Goal: Task Accomplishment & Management: Manage account settings

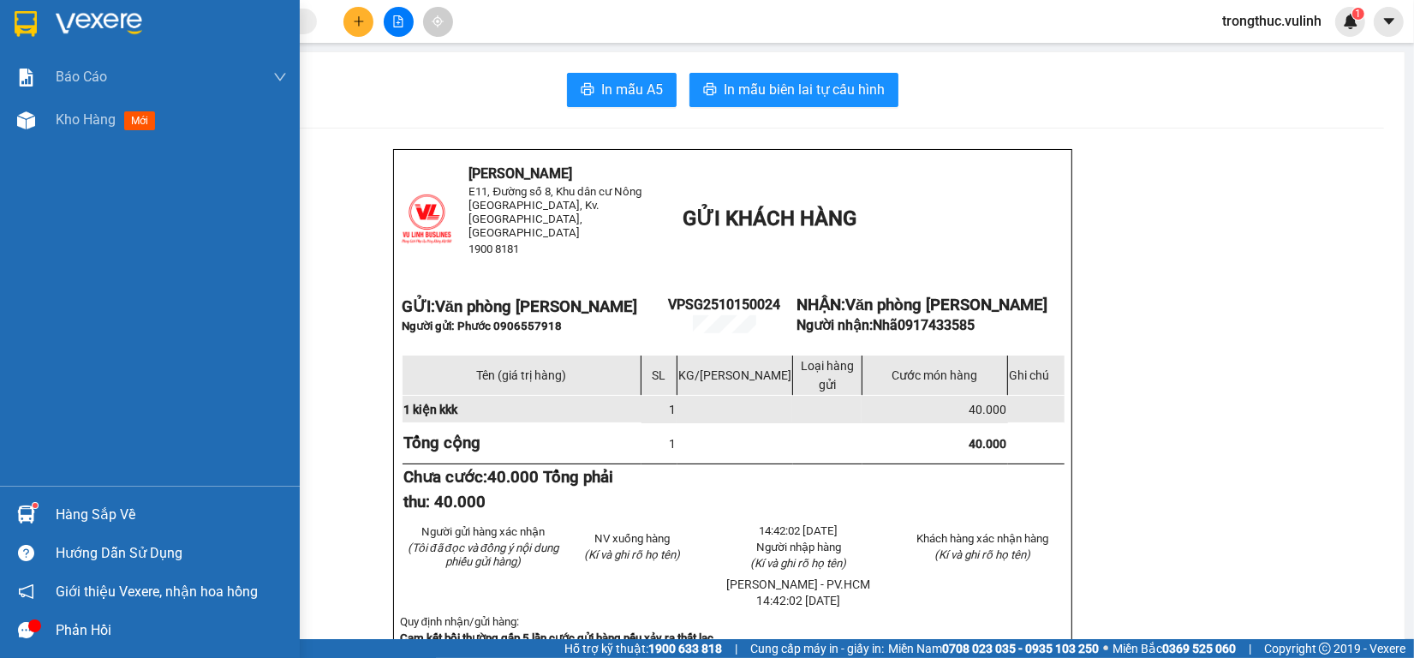
click at [53, 516] on div "Hàng sắp về" at bounding box center [150, 514] width 300 height 39
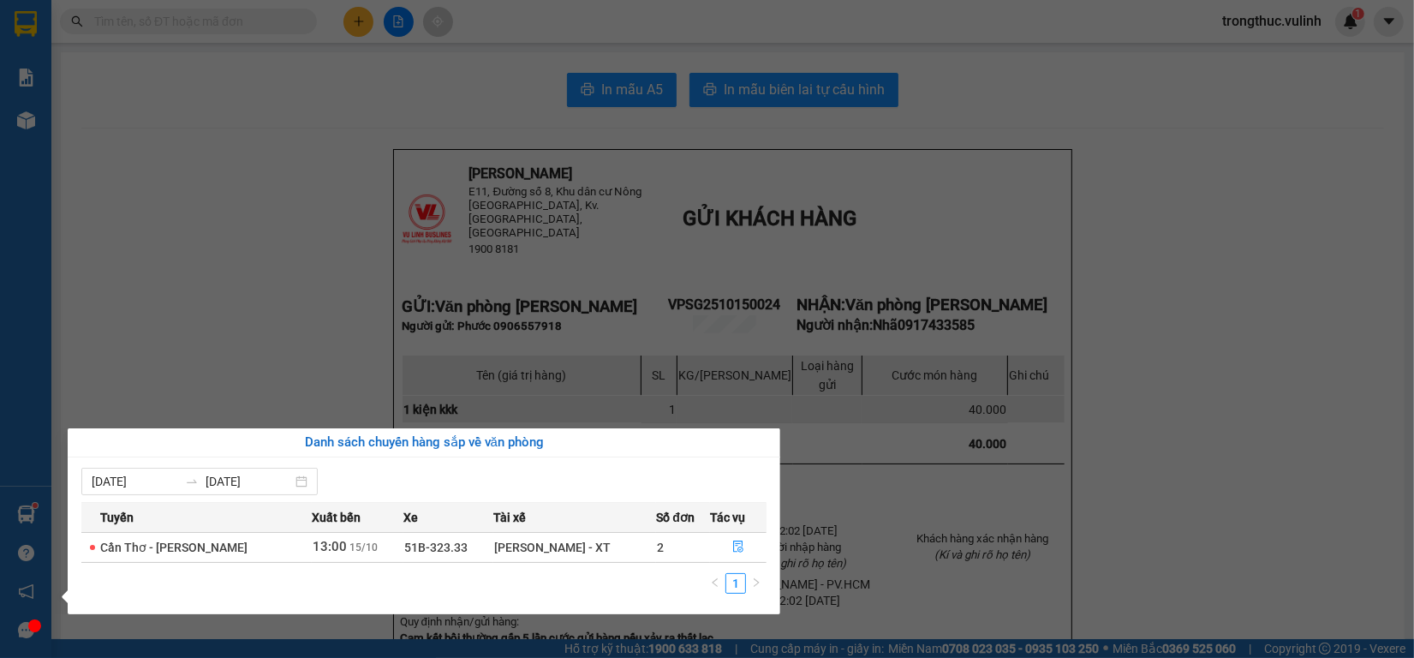
click at [1323, 240] on section "Kết quả tìm kiếm ( 0 ) Bộ lọc Ngày tạo đơn gần nhất No Data trongthuc.vulinh 1 …" at bounding box center [707, 329] width 1414 height 658
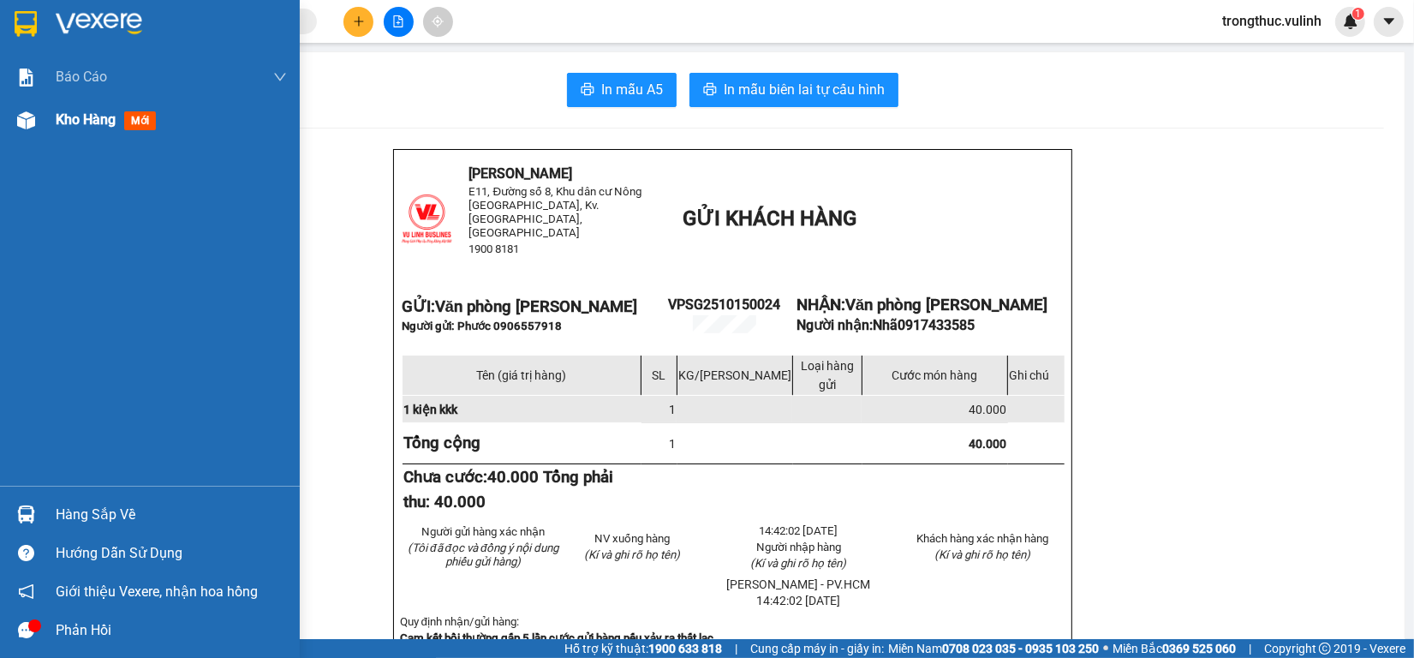
click at [0, 116] on div "Kho hàng mới" at bounding box center [150, 120] width 300 height 43
click at [17, 116] on img at bounding box center [26, 120] width 18 height 18
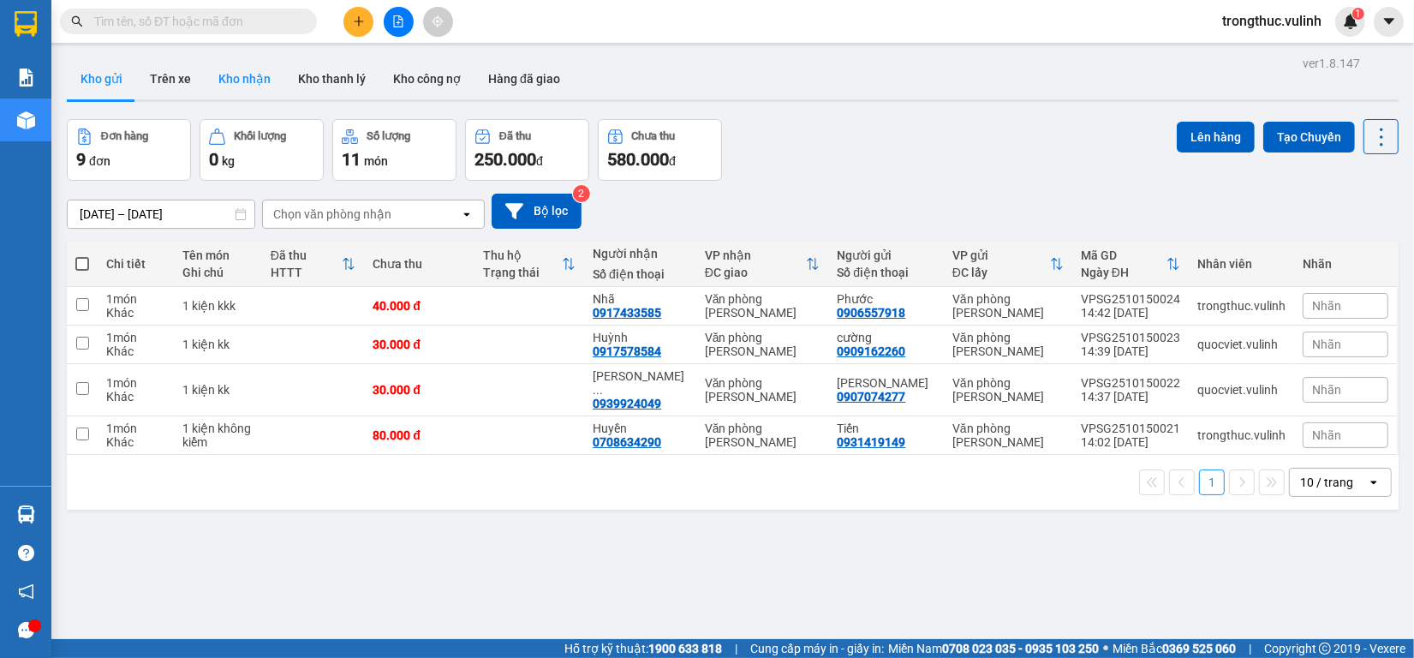
click at [268, 95] on button "Kho nhận" at bounding box center [245, 78] width 80 height 41
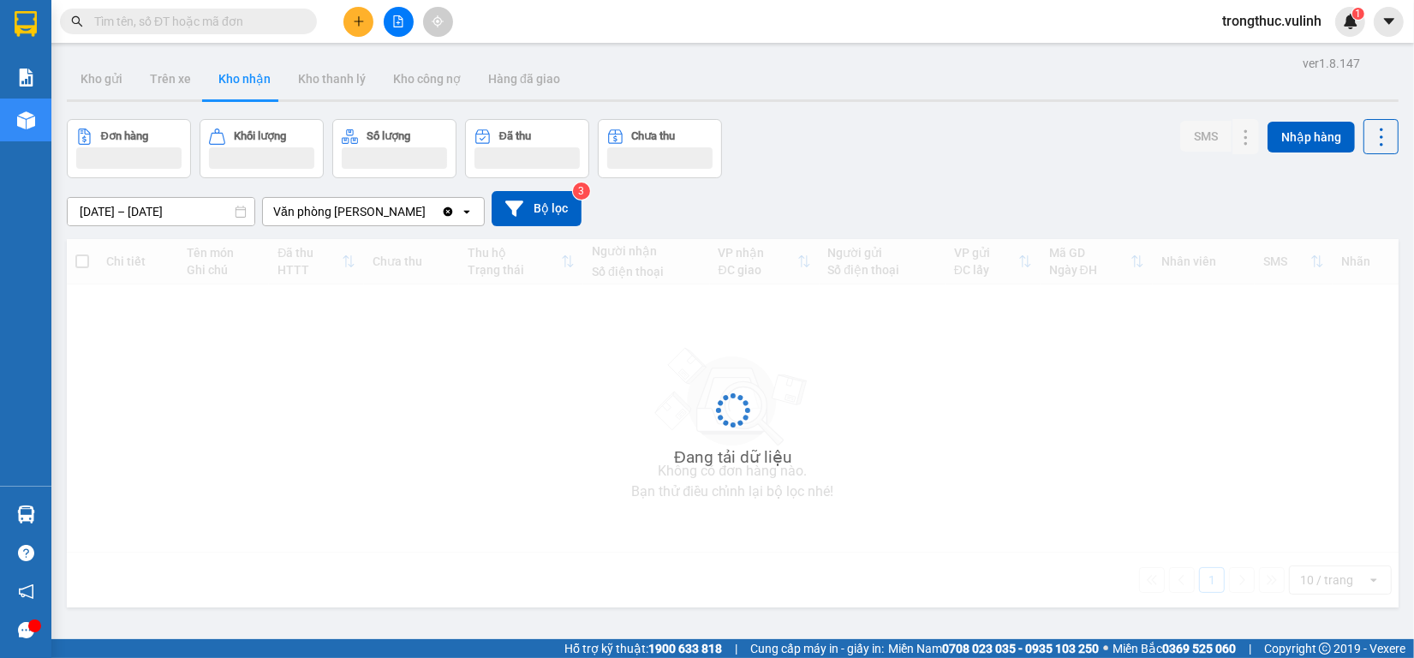
click at [258, 90] on button "Kho nhận" at bounding box center [245, 78] width 80 height 41
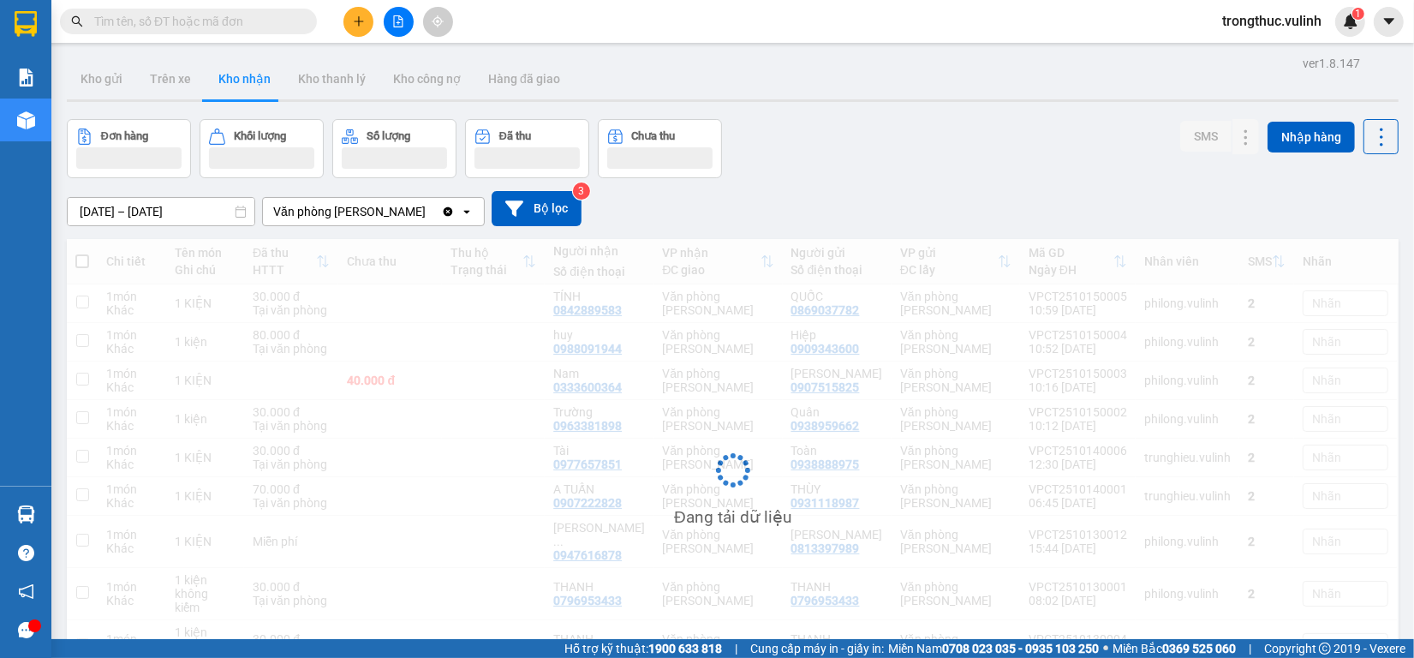
click at [255, 90] on button "Kho nhận" at bounding box center [245, 78] width 80 height 41
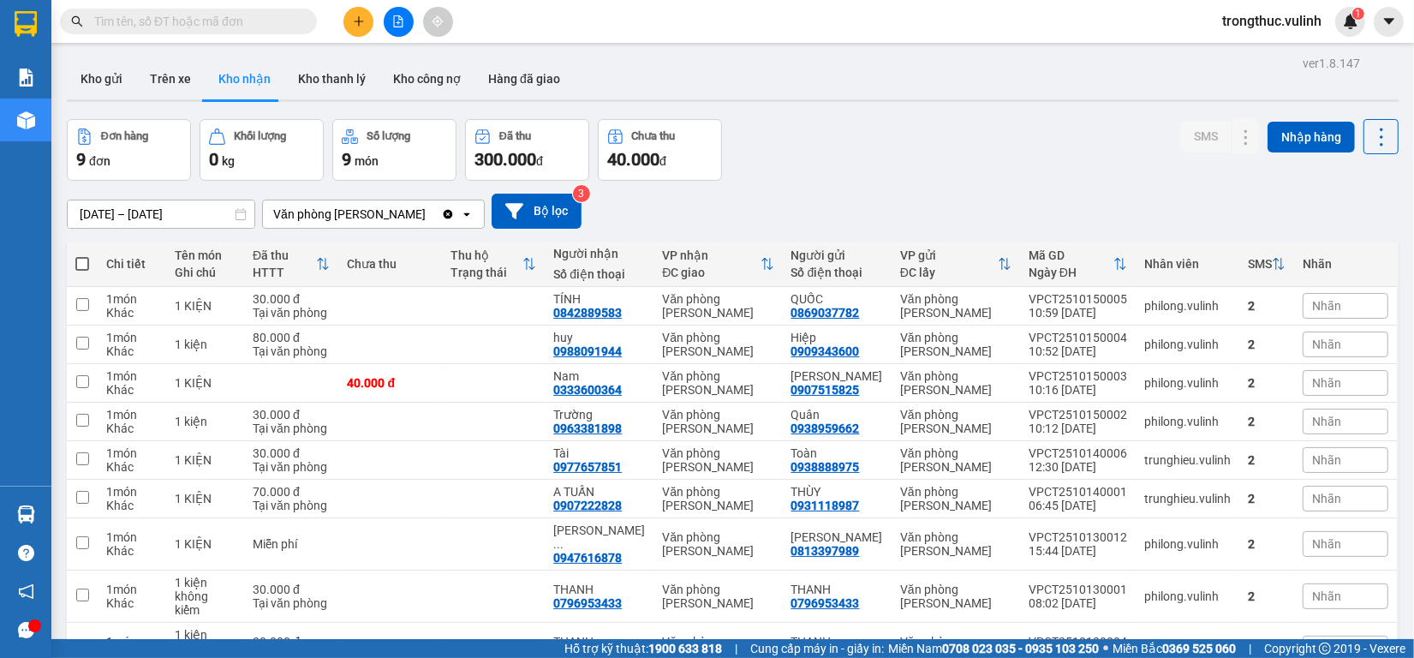
click at [255, 90] on button "Kho nhận" at bounding box center [245, 78] width 80 height 41
click at [1204, 304] on button at bounding box center [1212, 306] width 24 height 30
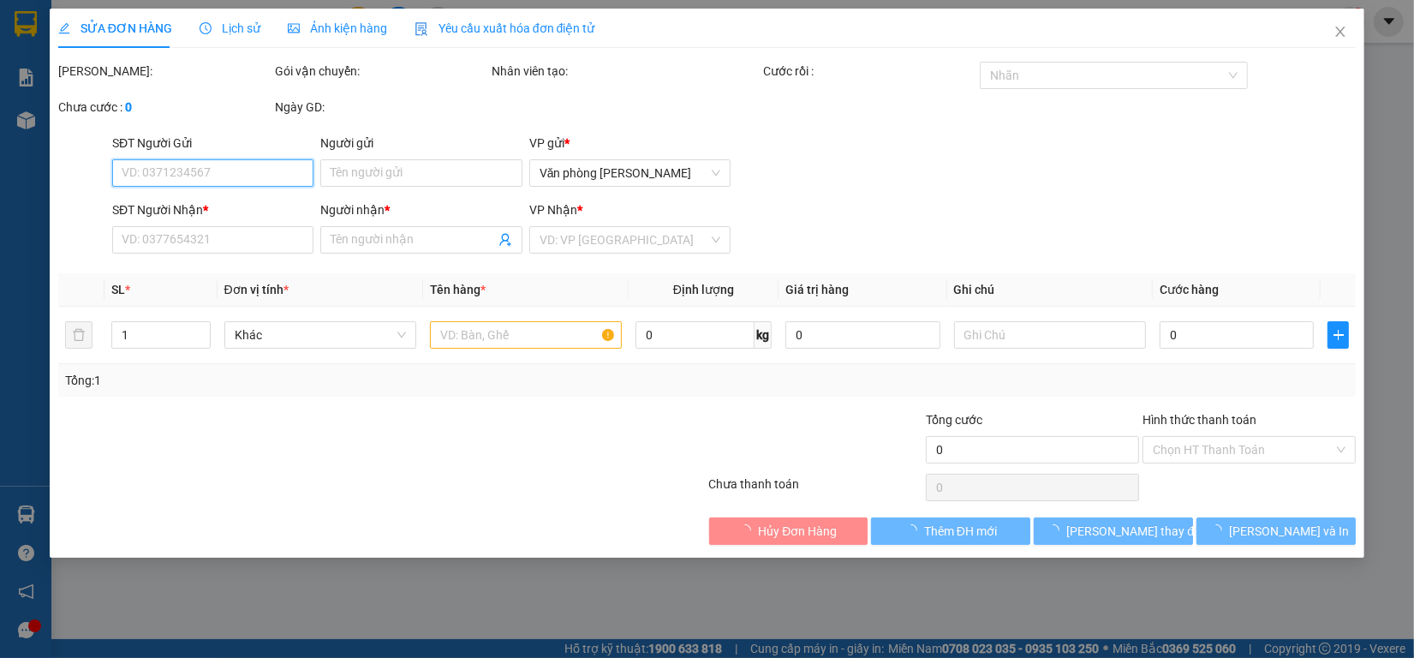
type input "0869037782"
type input "QUỐC"
type input "0842889583"
type input "TÍNH"
type input "30.000"
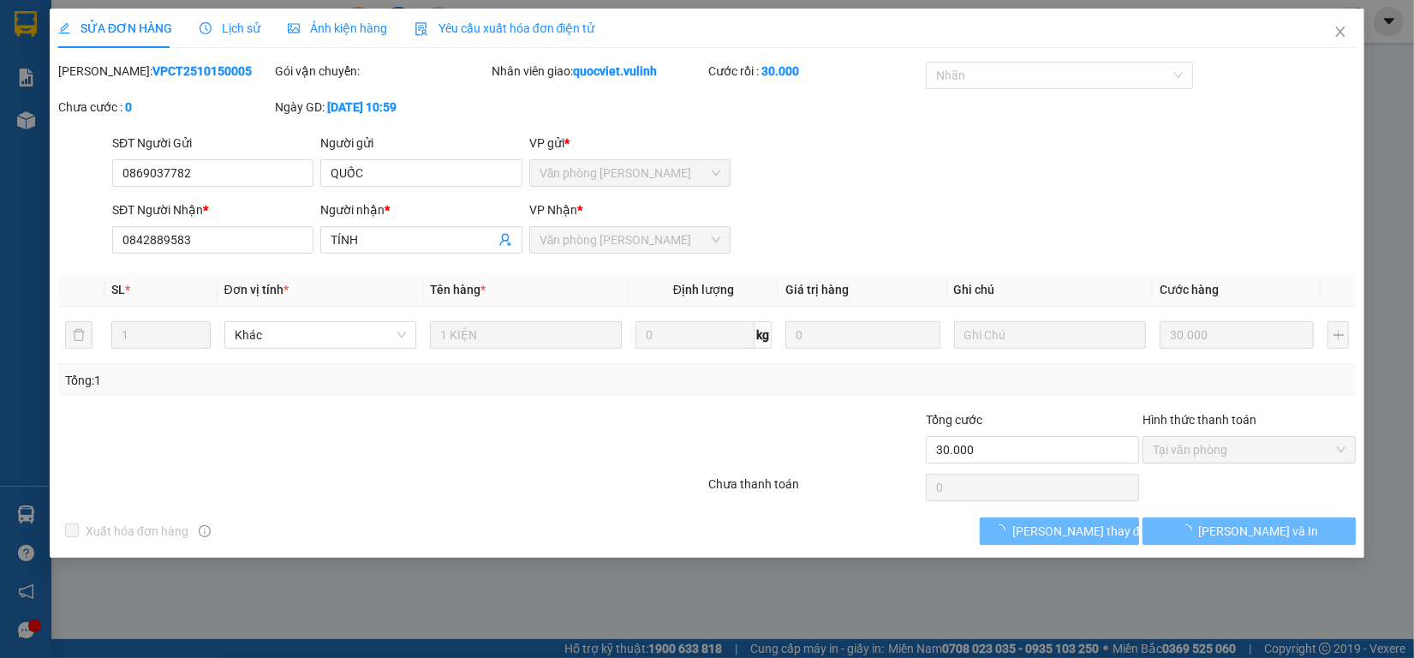
click at [816, 524] on div "Xuất hóa đơn hàng [PERSON_NAME] thay đổi [PERSON_NAME] và In" at bounding box center [707, 530] width 1301 height 27
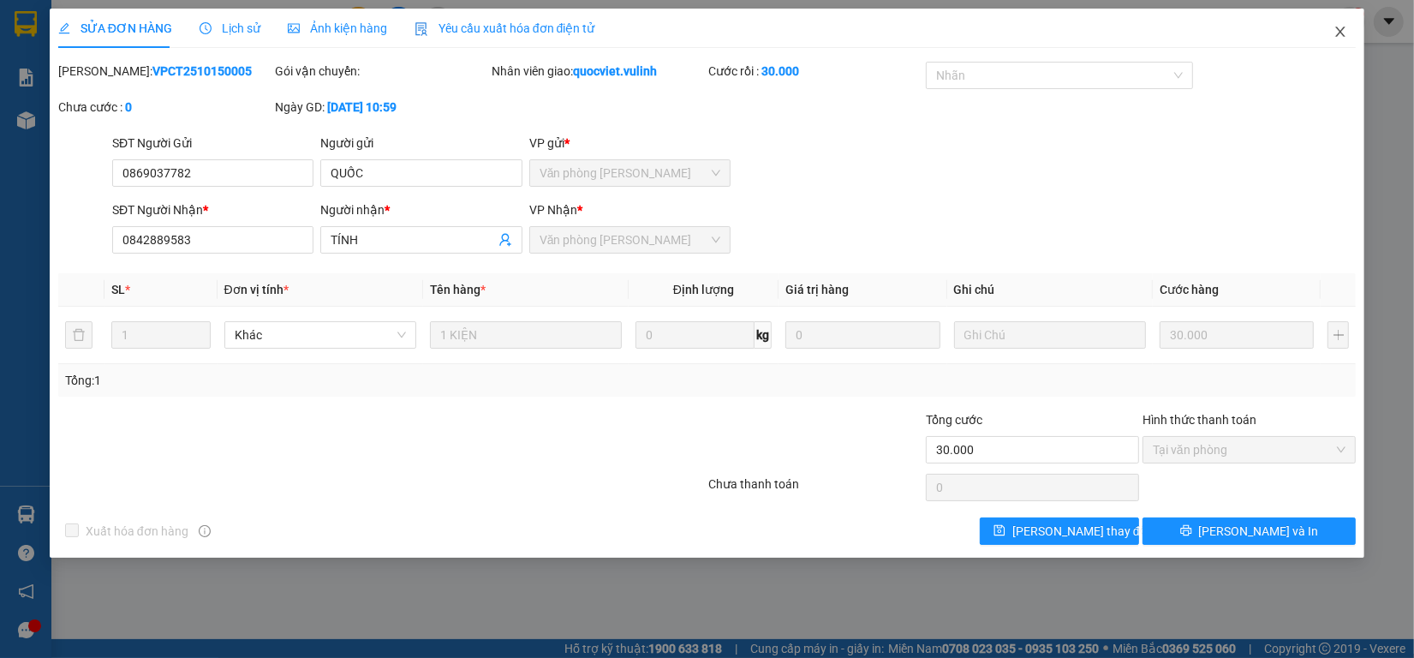
click at [1343, 28] on icon "close" at bounding box center [1340, 32] width 9 height 10
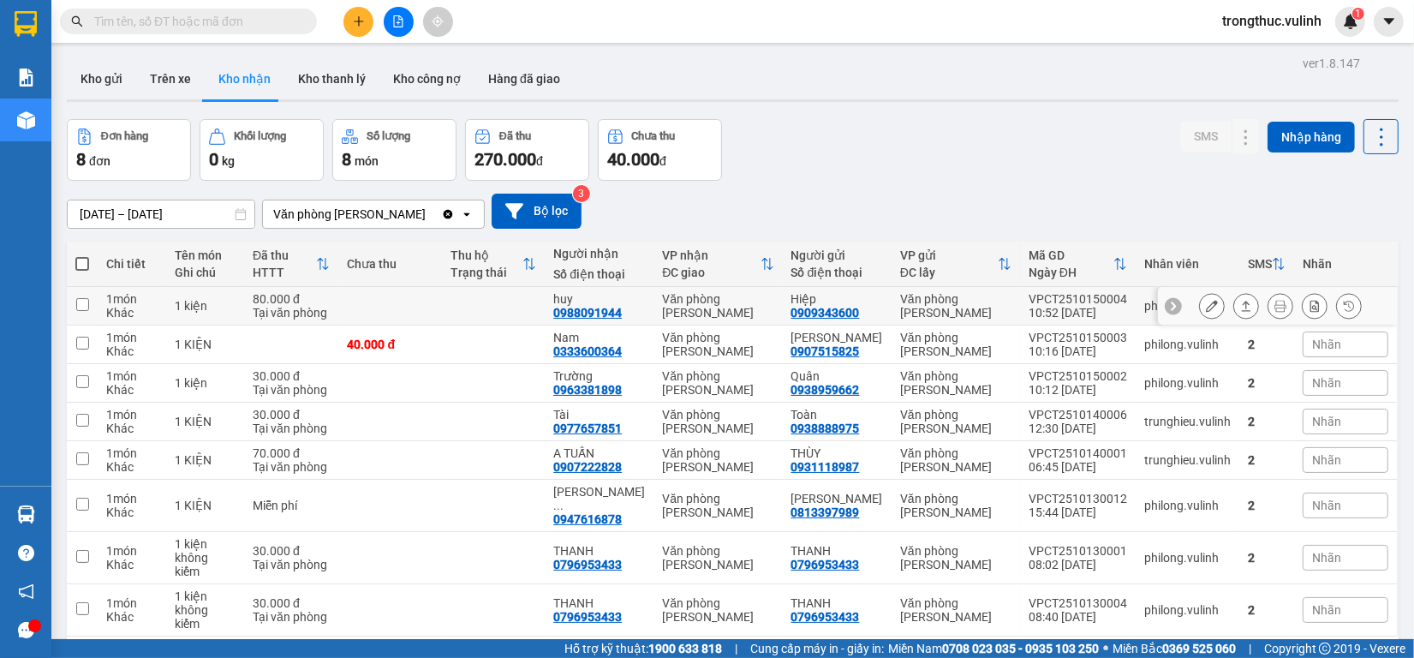
click at [1200, 300] on button at bounding box center [1212, 306] width 24 height 30
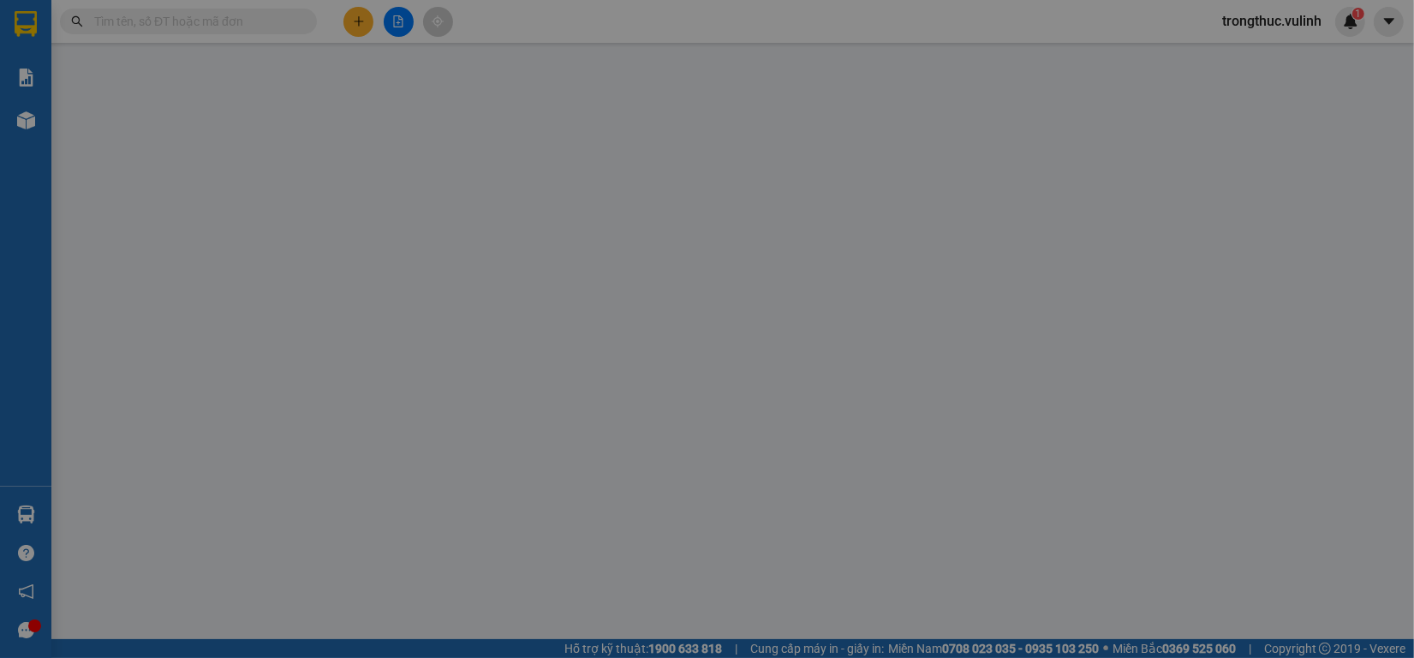
type input "0909343600"
type input "Hiệp"
type input "0988091944"
type input "huy"
type input "80.000"
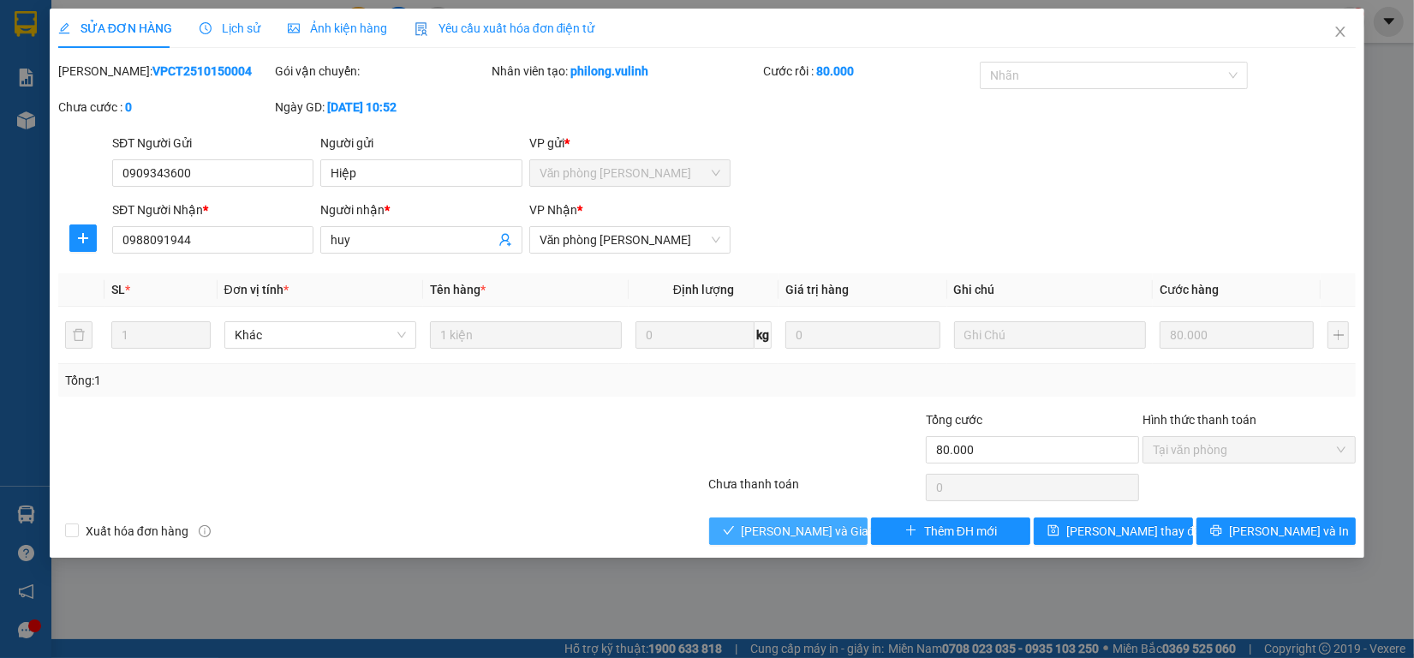
click at [811, 542] on button "[PERSON_NAME] và Giao hàng" at bounding box center [788, 530] width 159 height 27
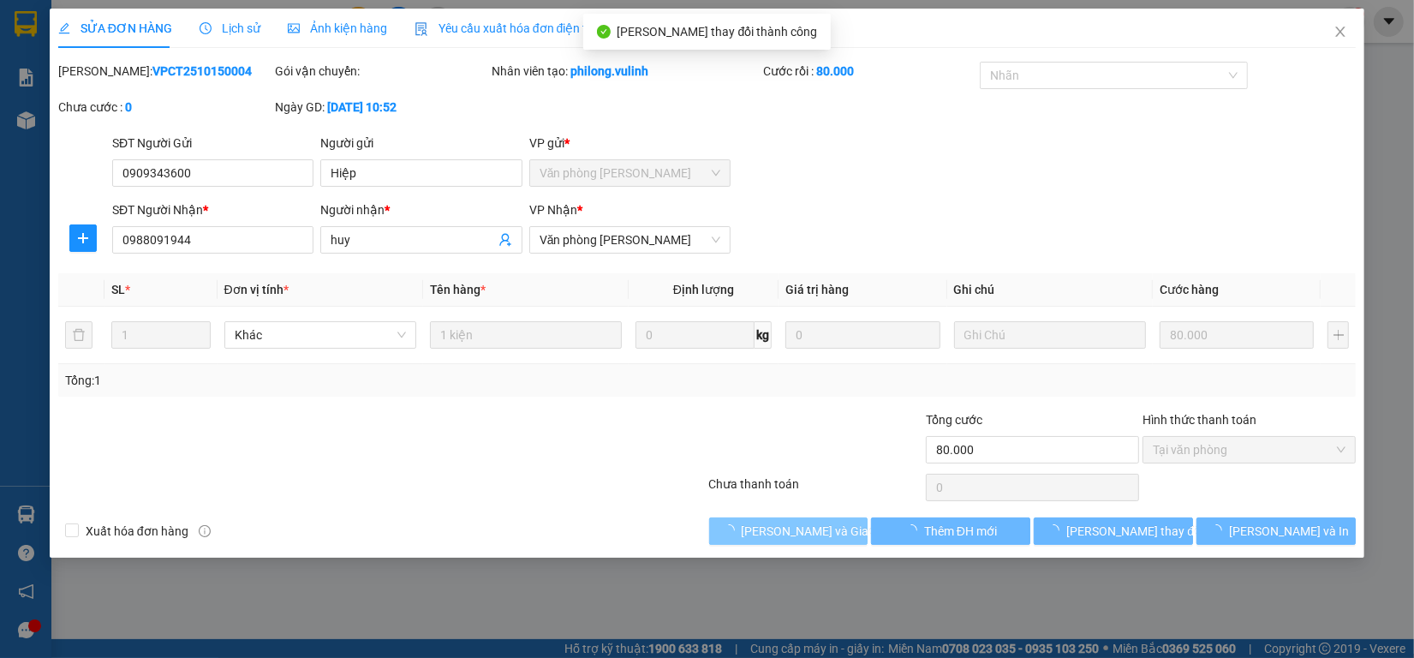
click at [810, 531] on span "[PERSON_NAME] và Giao hàng" at bounding box center [824, 531] width 164 height 19
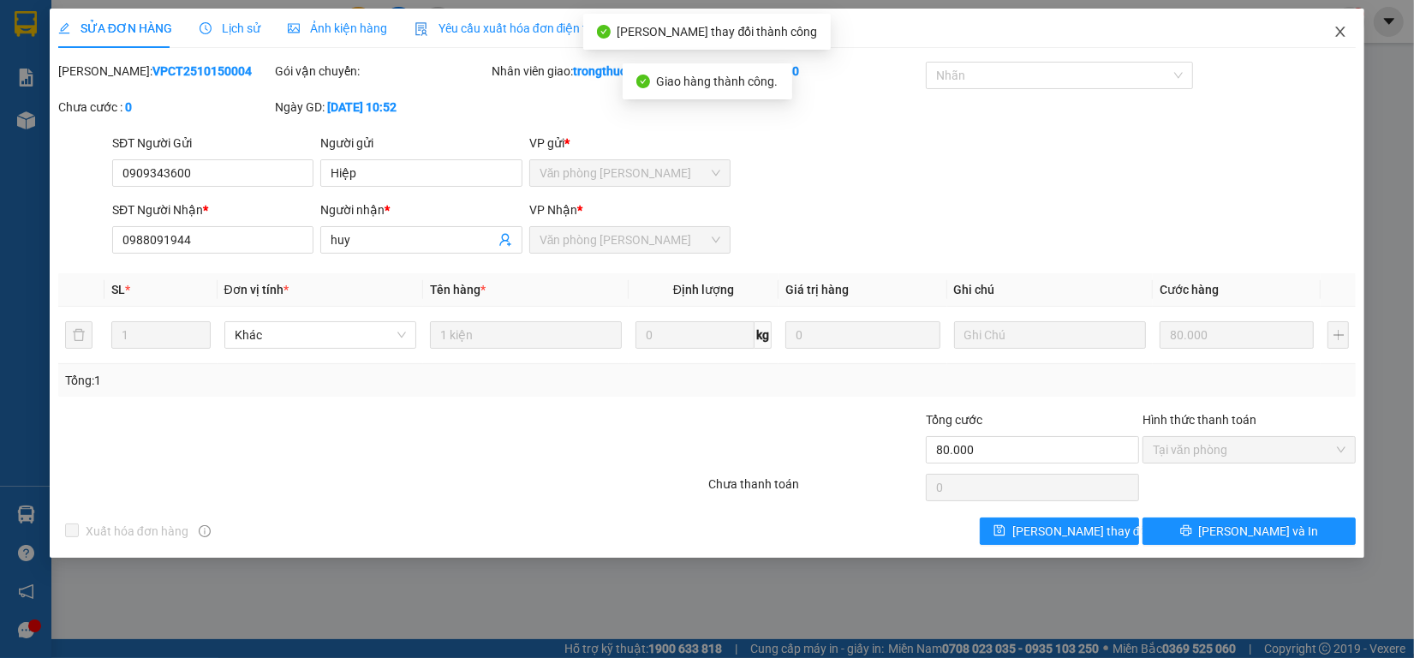
click at [1345, 39] on span "Close" at bounding box center [1341, 33] width 48 height 48
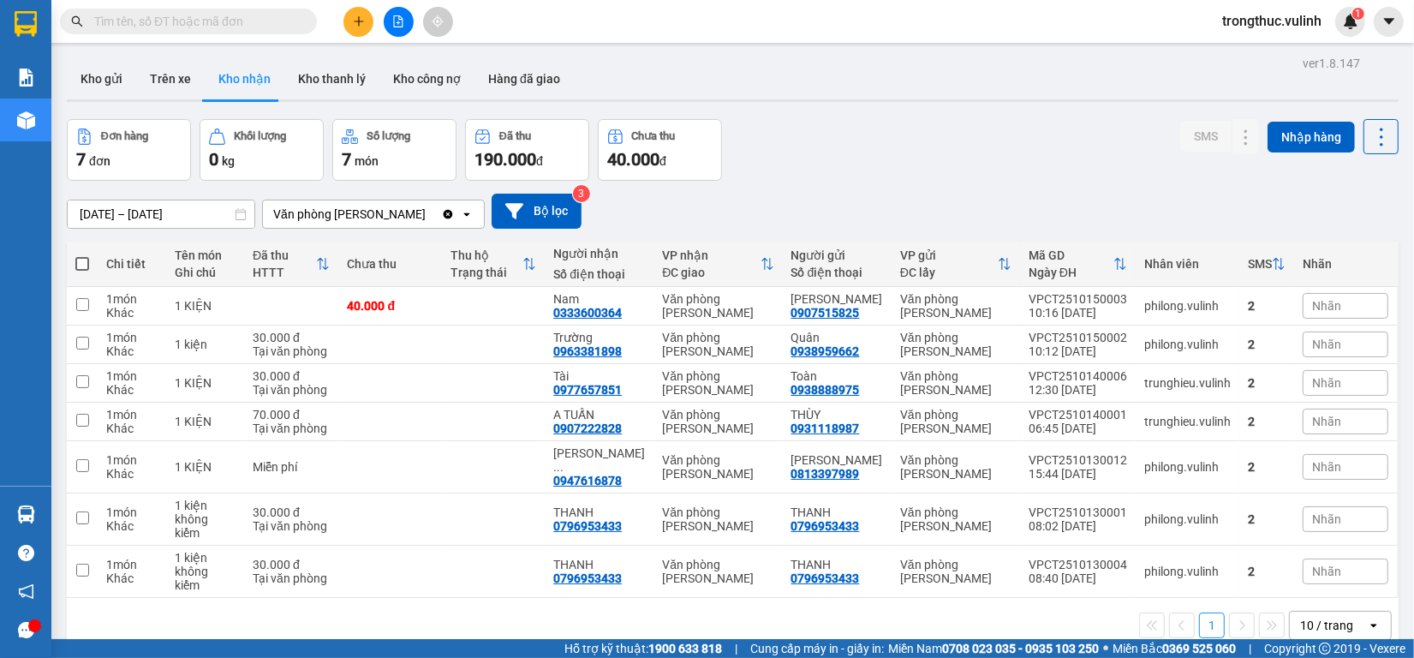
click at [200, 10] on span at bounding box center [188, 22] width 257 height 26
click at [207, 19] on input "text" at bounding box center [195, 21] width 202 height 19
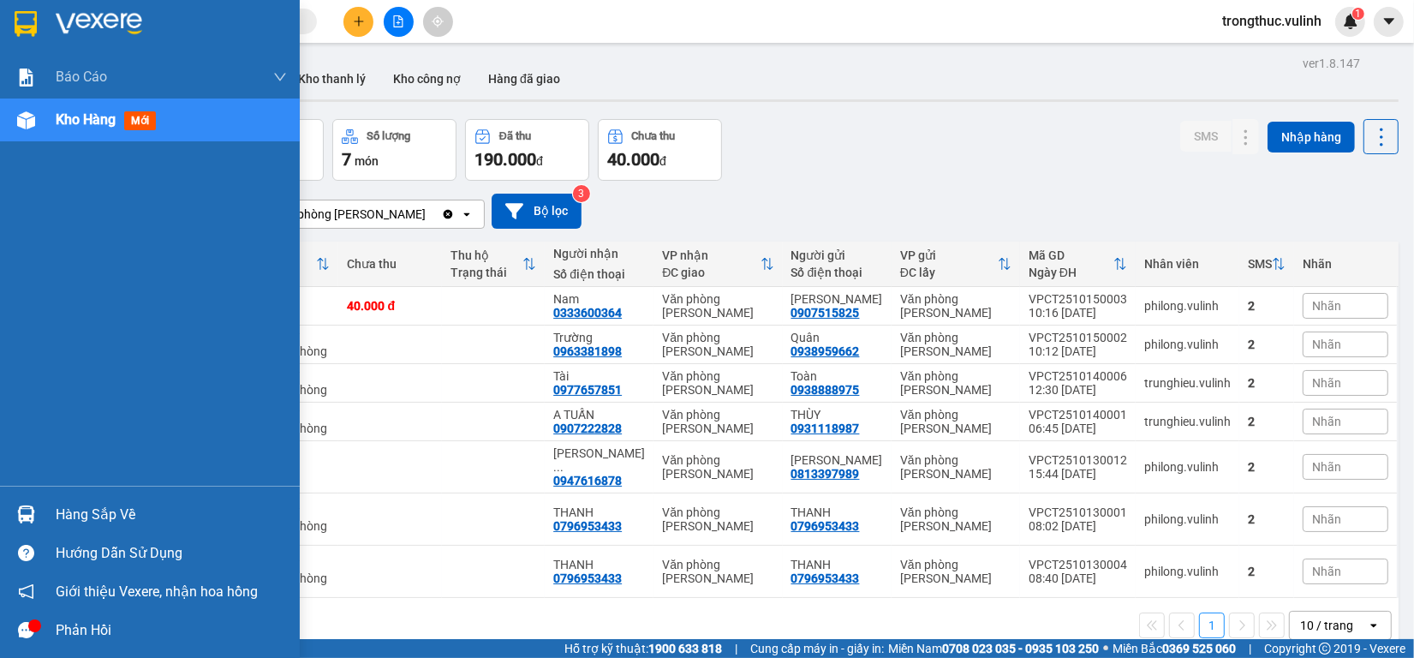
click at [51, 508] on div "Hàng sắp về" at bounding box center [150, 514] width 300 height 39
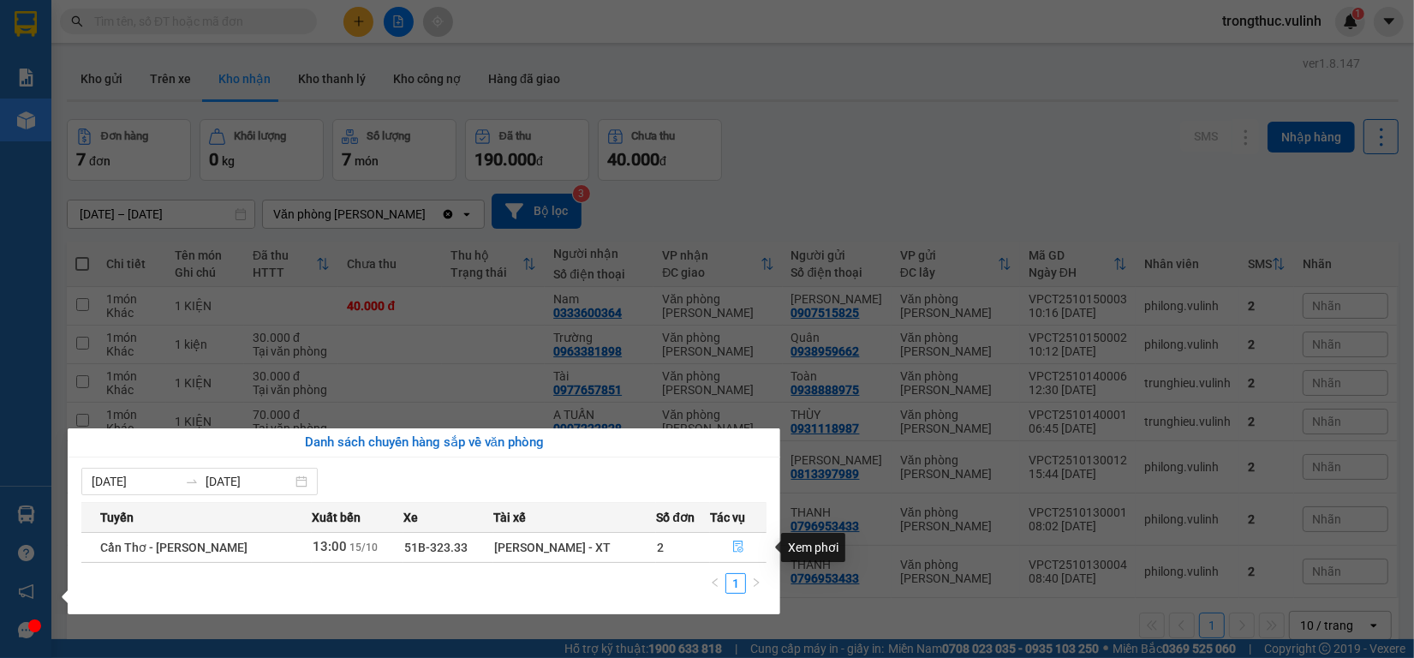
click at [720, 553] on button "button" at bounding box center [738, 547] width 55 height 27
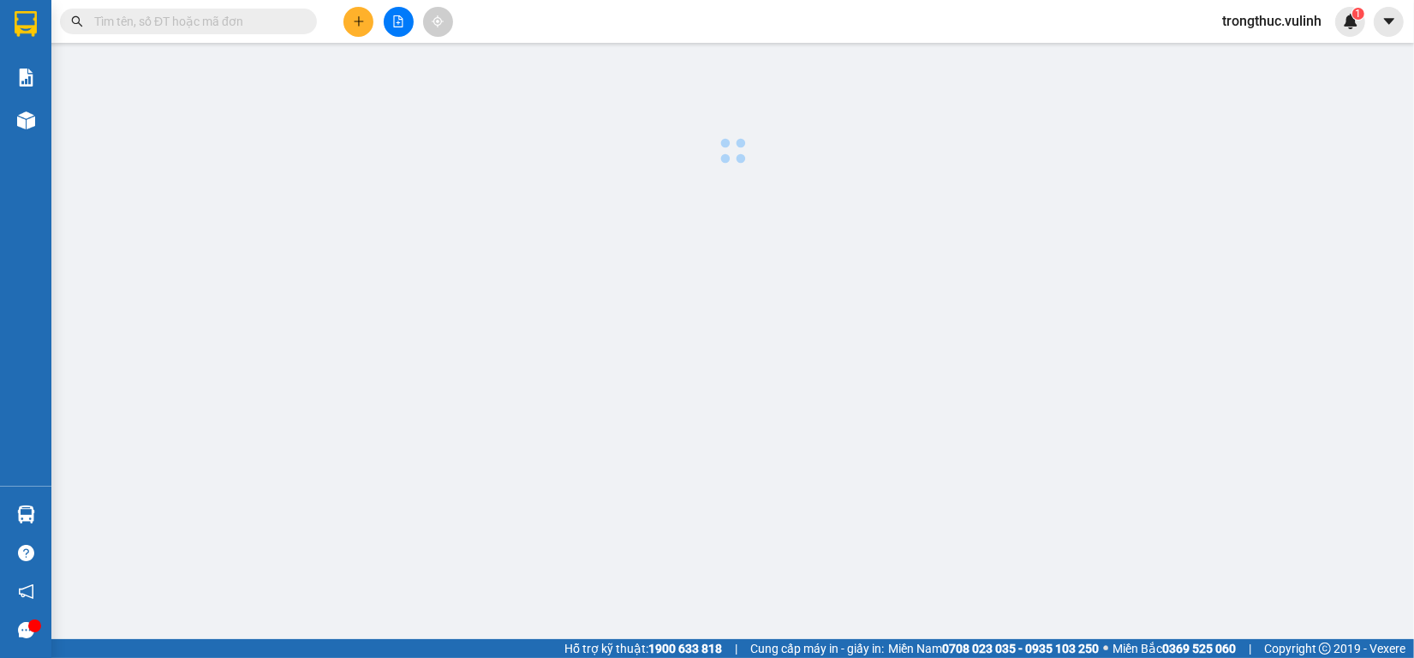
click at [728, 549] on main at bounding box center [707, 319] width 1414 height 639
